Goal: Task Accomplishment & Management: Manage account settings

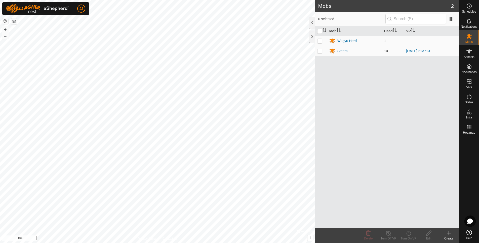
click at [323, 48] on td at bounding box center [321, 51] width 12 height 10
checkbox input "true"
click at [341, 50] on div "Steers" at bounding box center [342, 50] width 10 height 5
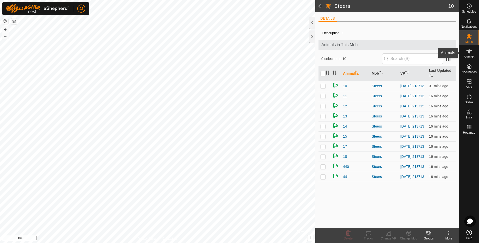
click at [468, 53] on icon at bounding box center [469, 51] width 6 height 4
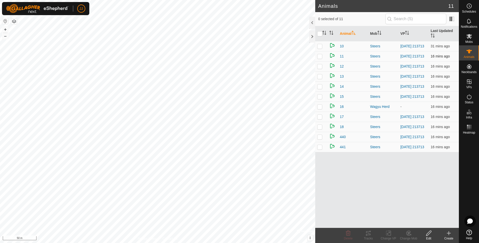
click at [321, 56] on p-checkbox at bounding box center [319, 56] width 5 height 4
checkbox input "true"
click at [366, 231] on icon at bounding box center [368, 233] width 6 height 6
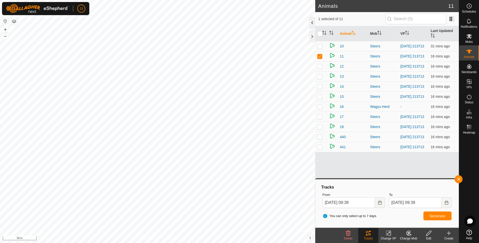
click at [310, 22] on div at bounding box center [312, 23] width 6 height 12
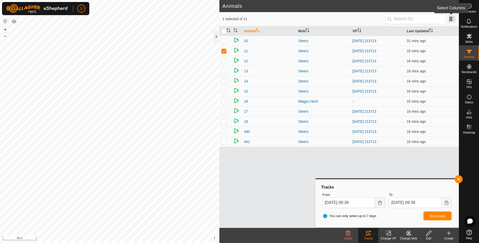
click at [453, 20] on span at bounding box center [452, 19] width 8 height 8
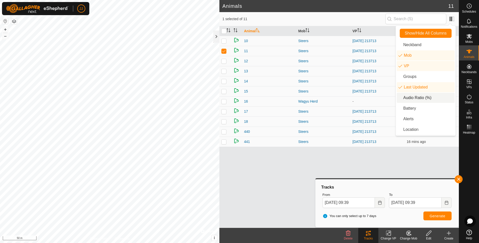
click at [415, 99] on li "Audio Ratio (%)" at bounding box center [426, 98] width 58 height 10
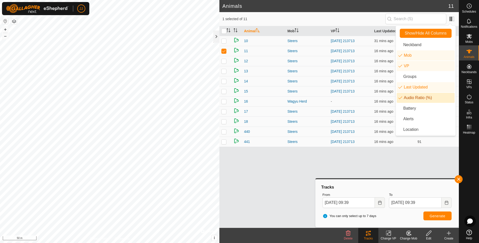
click at [370, 153] on div "Animal Mob VP Last Updated Audio Ratio (%) 10 Steers [DATE] 213713 31 mins ago …" at bounding box center [339, 126] width 240 height 201
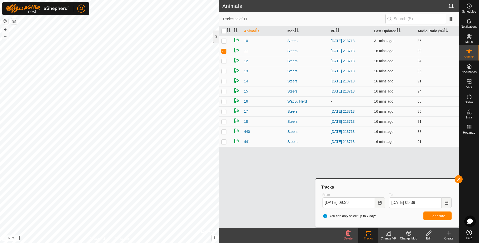
click at [213, 34] on div at bounding box center [216, 36] width 6 height 12
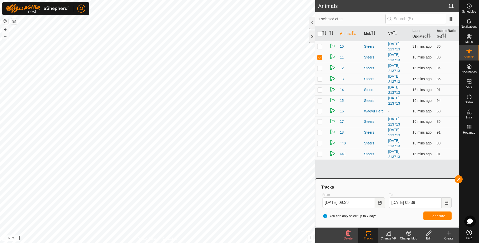
click at [312, 34] on div at bounding box center [312, 36] width 6 height 12
